Goal: Find specific page/section: Find specific page/section

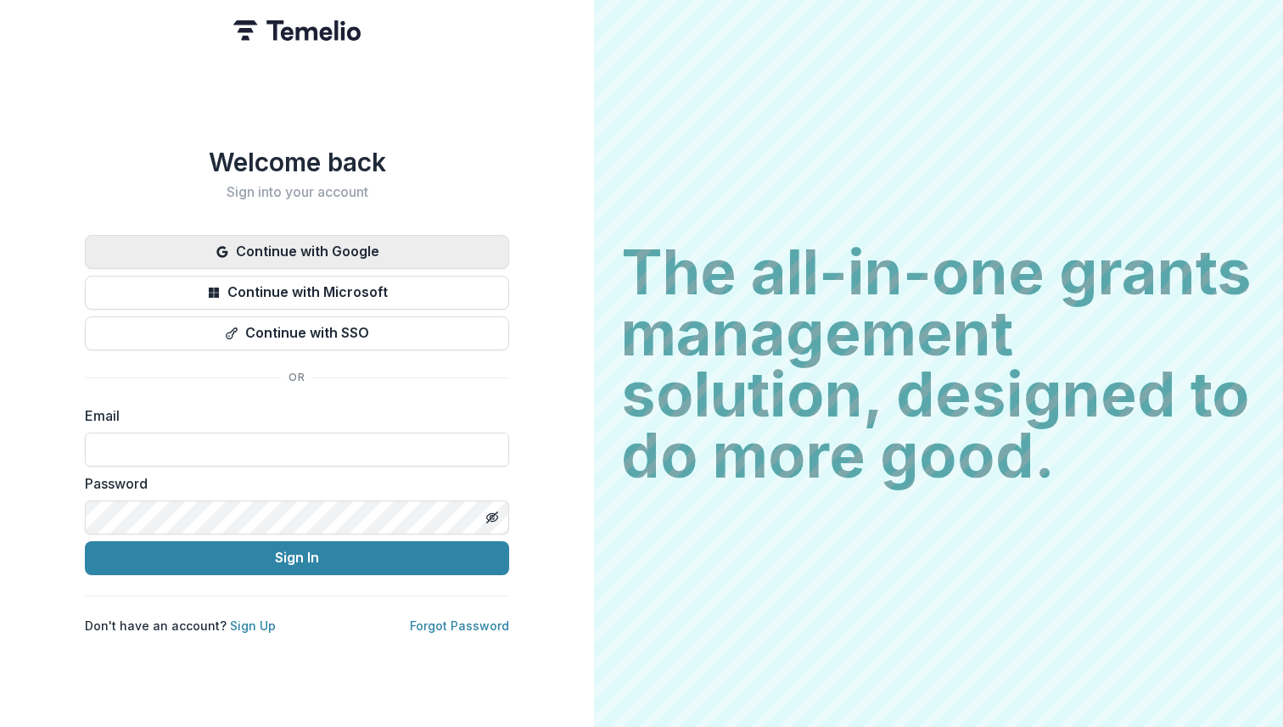
click at [333, 249] on button "Continue with Google" at bounding box center [297, 252] width 424 height 34
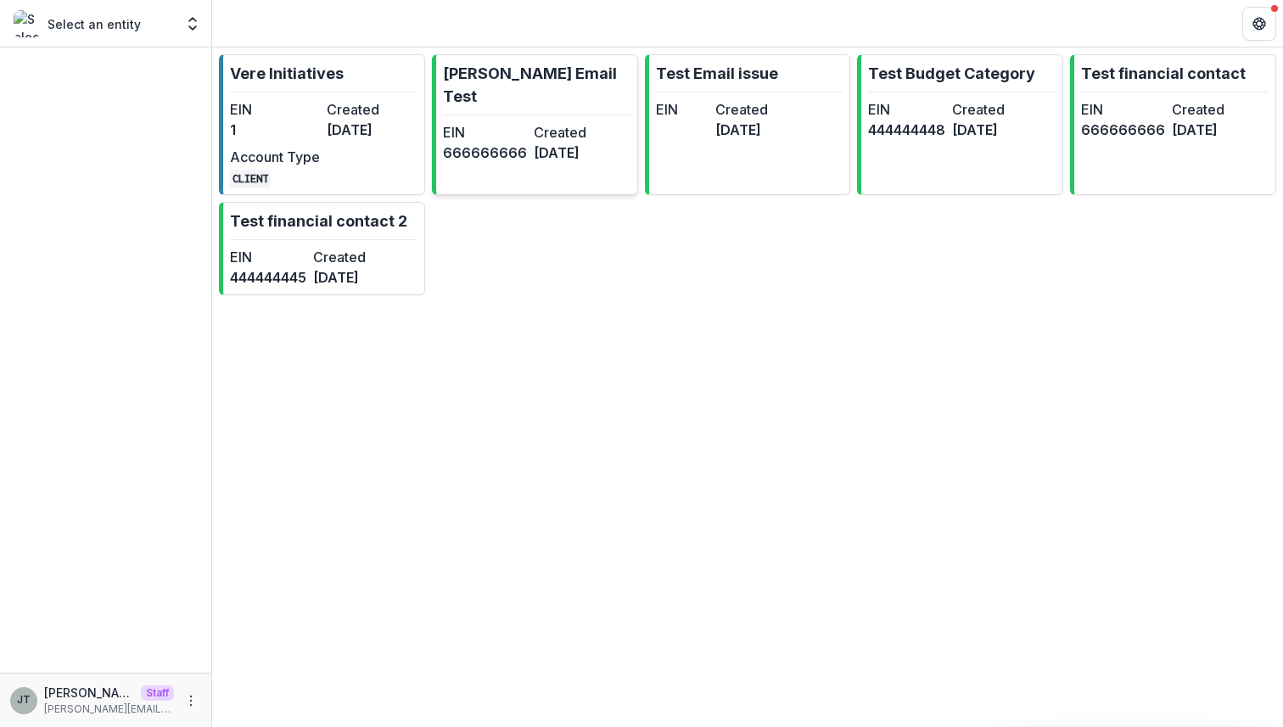
click at [534, 143] on dd "[DATE]" at bounding box center [576, 153] width 84 height 20
